Goal: Information Seeking & Learning: Learn about a topic

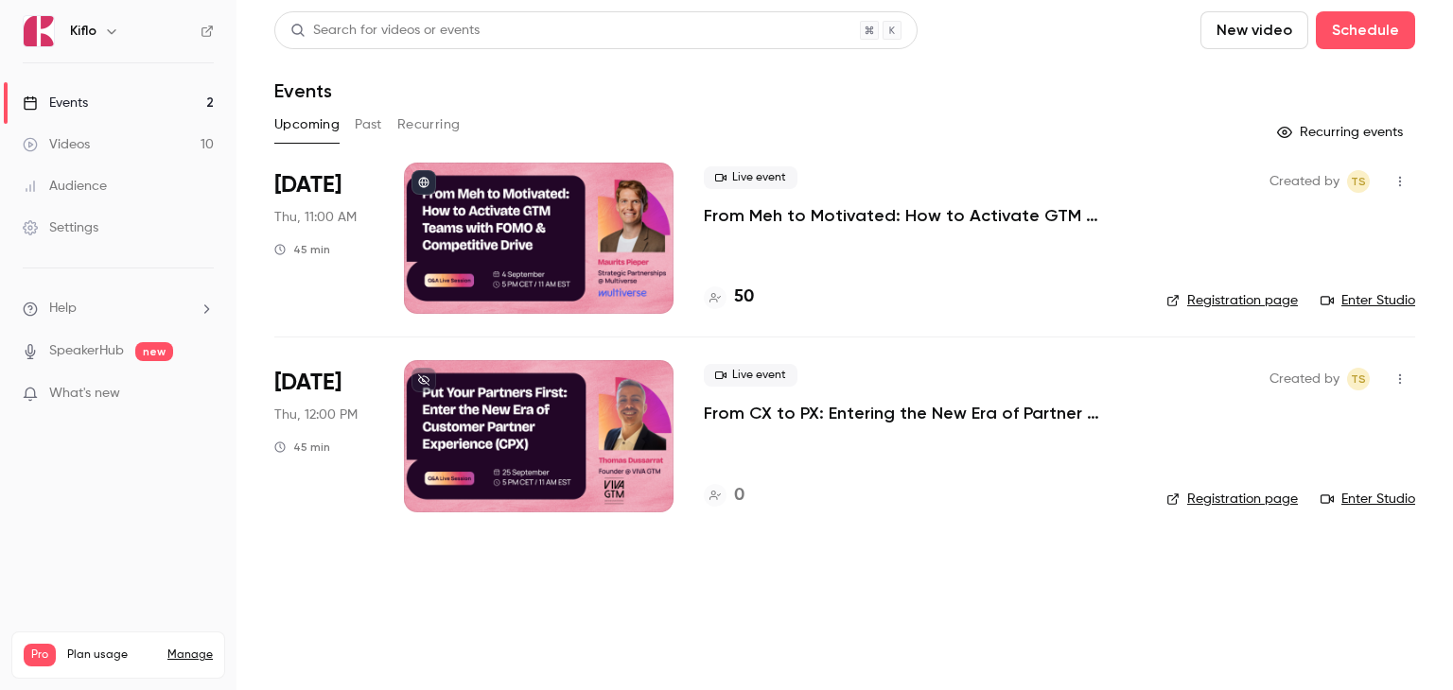
click at [765, 212] on p "From Meh to Motivated: How to Activate GTM Teams with FOMO & Competitive Drive" at bounding box center [920, 215] width 432 height 23
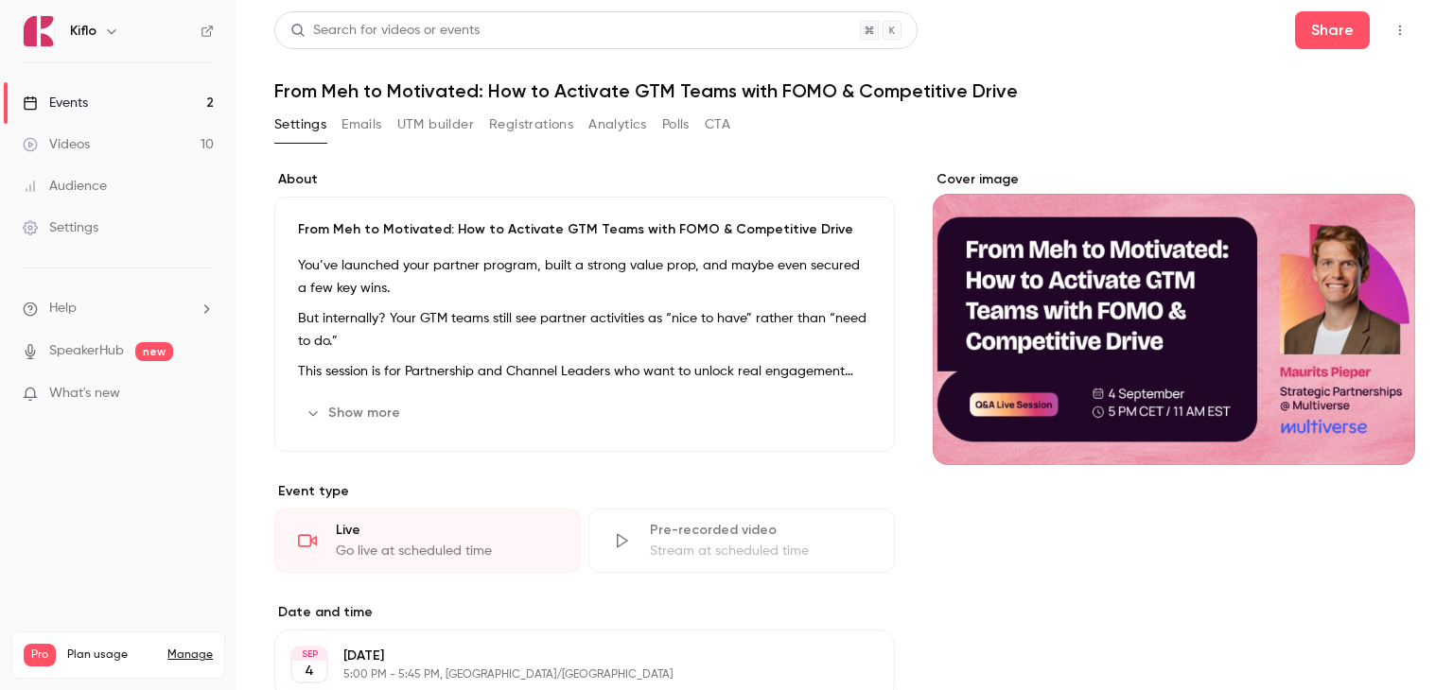
click at [508, 127] on button "Registrations" at bounding box center [531, 125] width 84 height 30
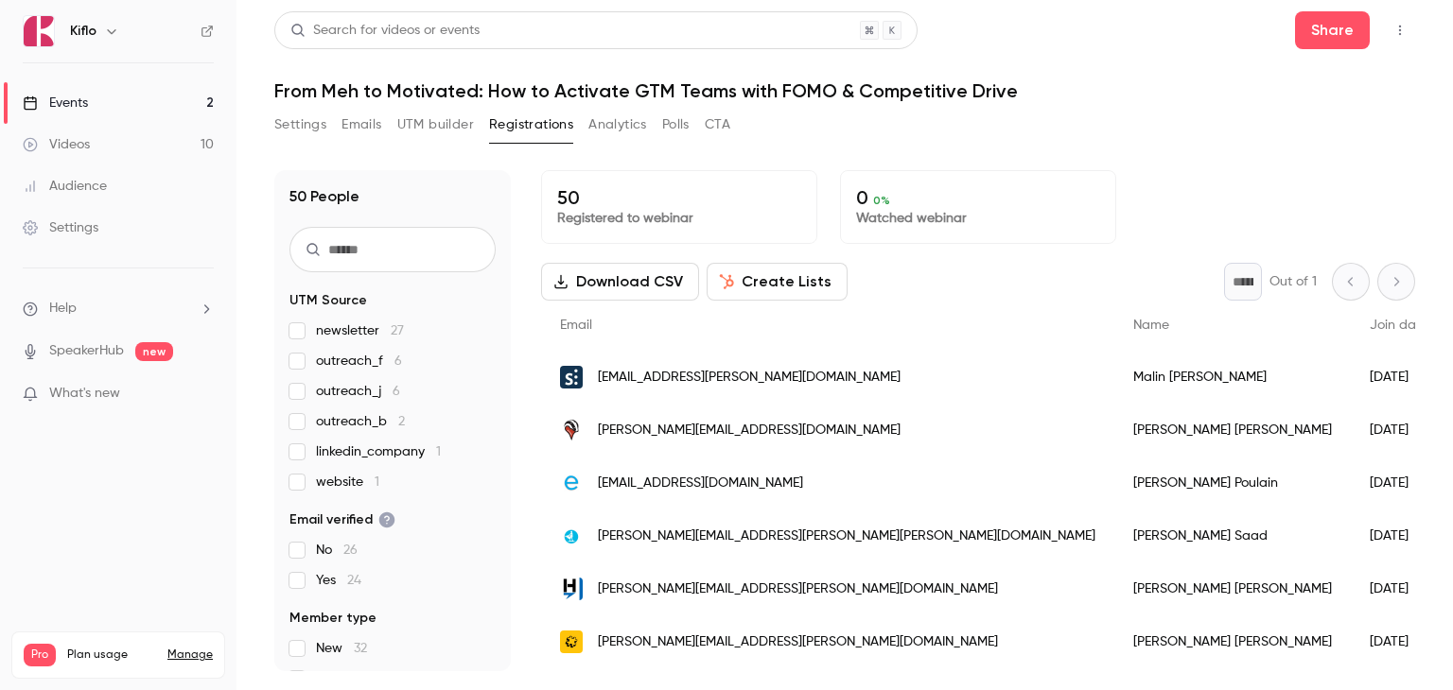
click at [160, 107] on link "Events 2" at bounding box center [118, 103] width 236 height 42
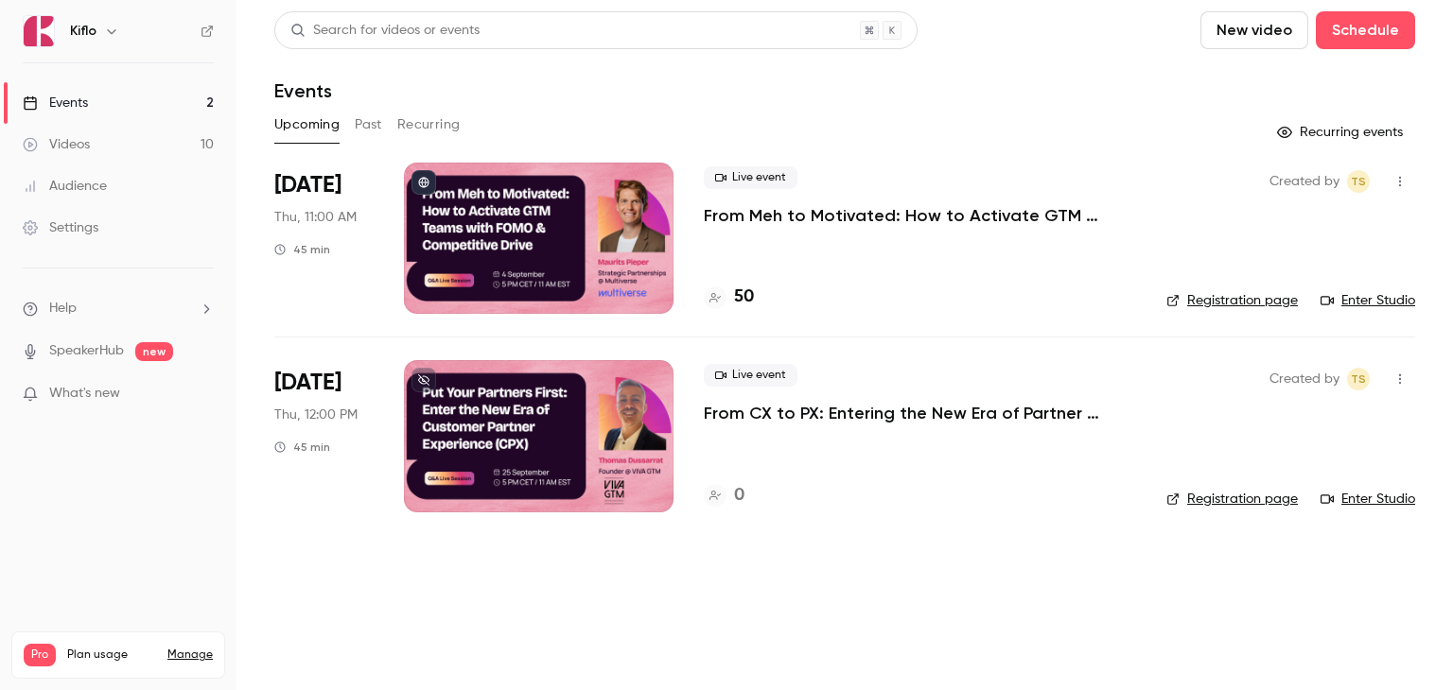
click at [590, 95] on div "Events" at bounding box center [844, 90] width 1141 height 23
